Goal: Task Accomplishment & Management: Use online tool/utility

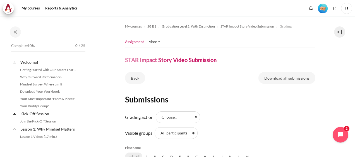
scroll to position [195, 0]
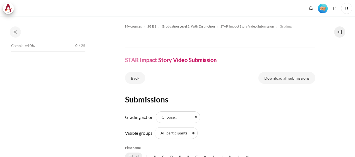
scroll to position [223, 0]
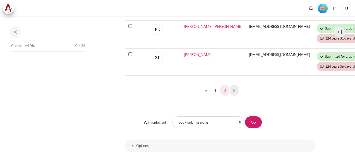
click at [225, 90] on link "2" at bounding box center [224, 90] width 9 height 11
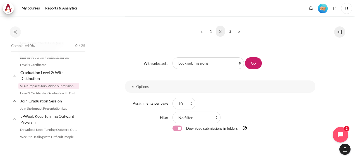
scroll to position [474, 0]
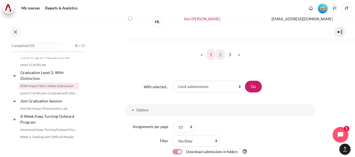
click at [207, 53] on link "1" at bounding box center [210, 54] width 9 height 11
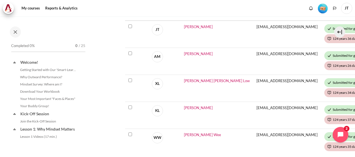
scroll to position [616, 0]
